Goal: Transaction & Acquisition: Obtain resource

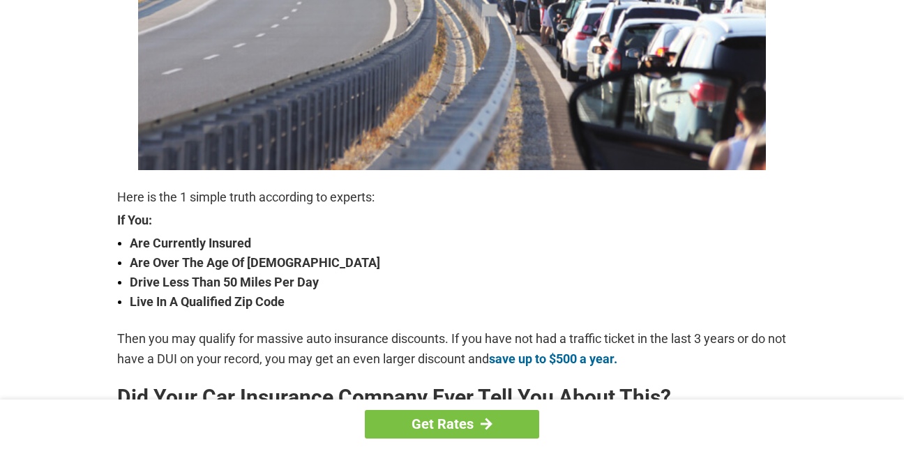
scroll to position [363, 0]
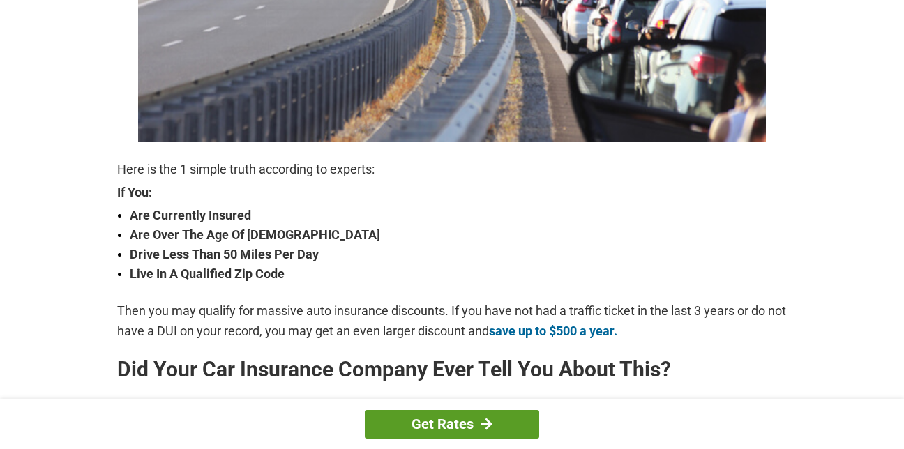
click at [451, 417] on link "Get Rates" at bounding box center [452, 424] width 174 height 29
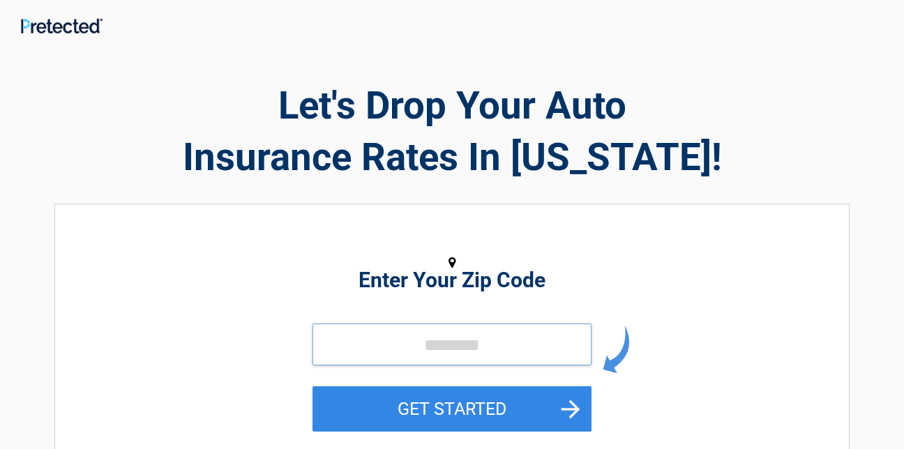
click at [431, 343] on input "tel" at bounding box center [452, 345] width 279 height 42
click at [366, 343] on input "tel" at bounding box center [452, 345] width 279 height 42
